Goal: Find specific page/section: Find specific page/section

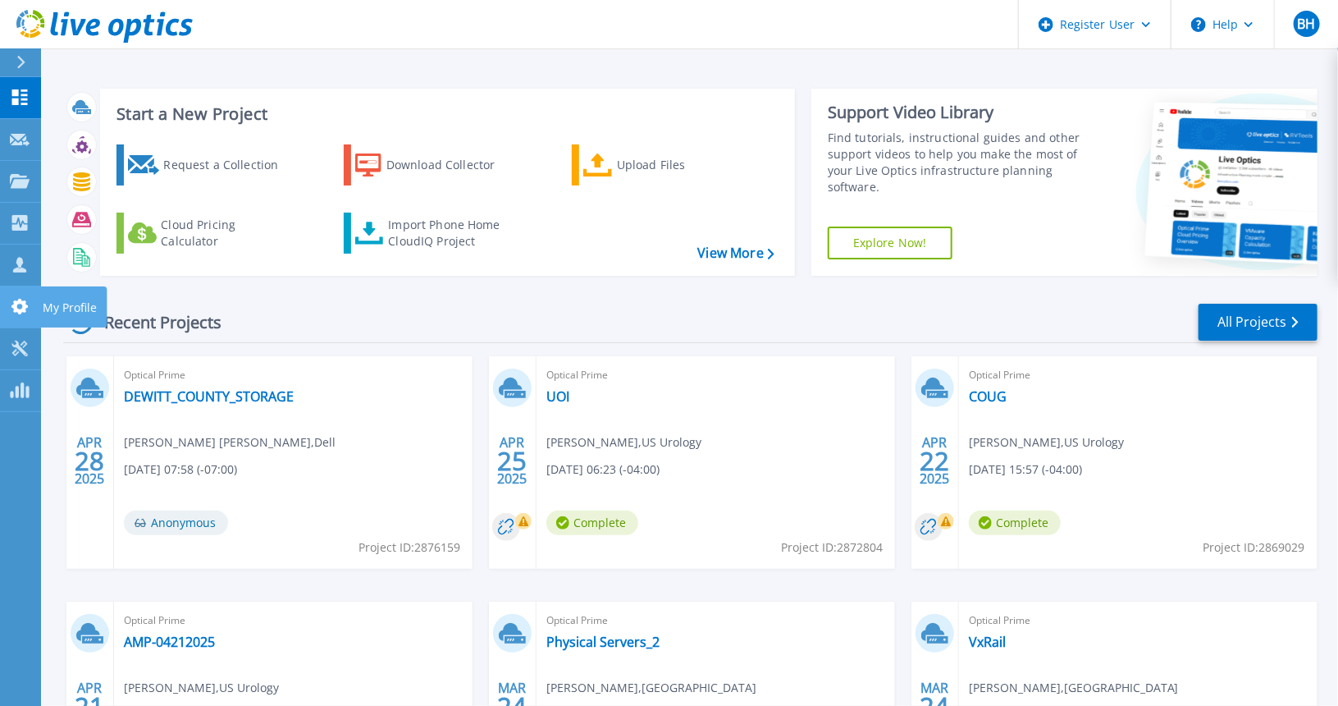
click at [15, 314] on div at bounding box center [20, 306] width 20 height 17
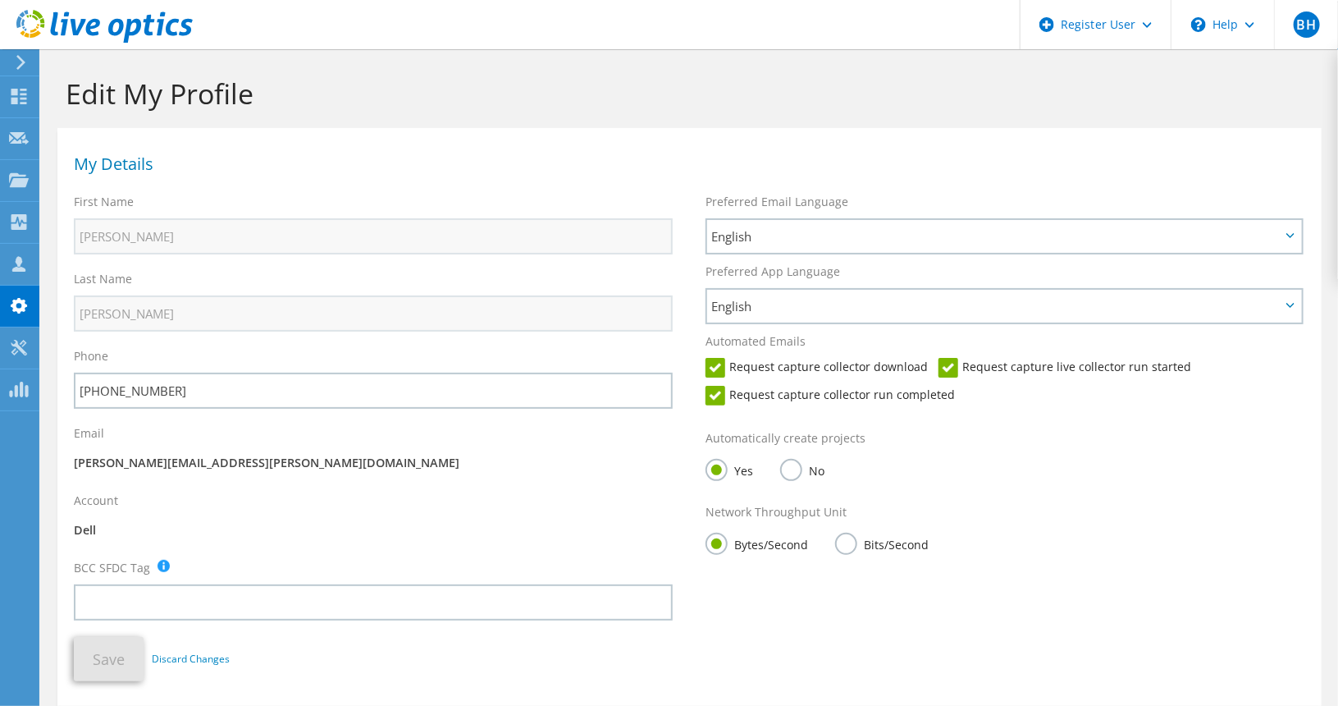
click at [20, 345] on icon at bounding box center [19, 348] width 20 height 16
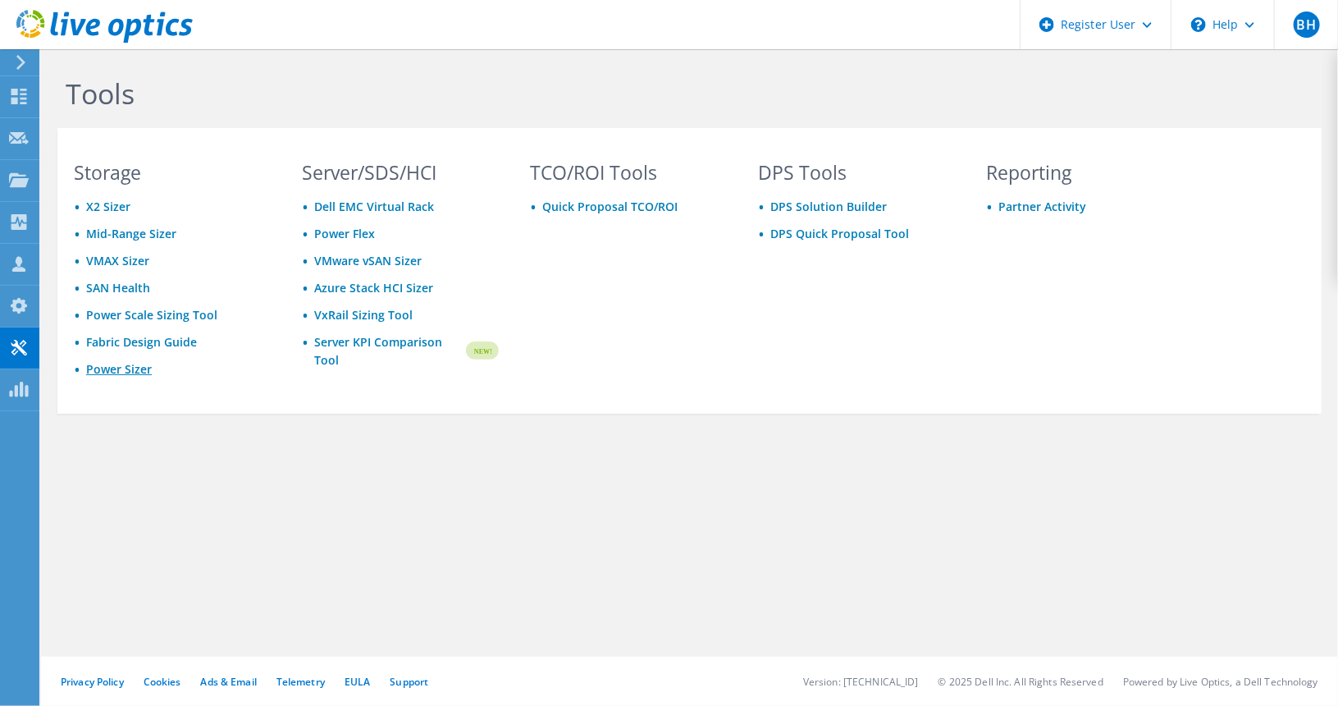
click at [135, 368] on link "Power Sizer" at bounding box center [119, 369] width 66 height 16
